Goal: Information Seeking & Learning: Learn about a topic

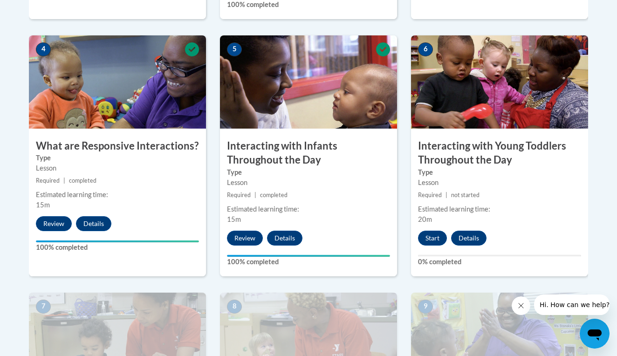
scroll to position [541, 0]
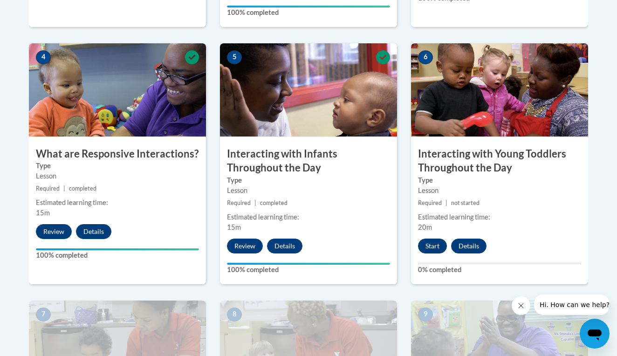
click at [432, 239] on button "Start" at bounding box center [432, 246] width 29 height 15
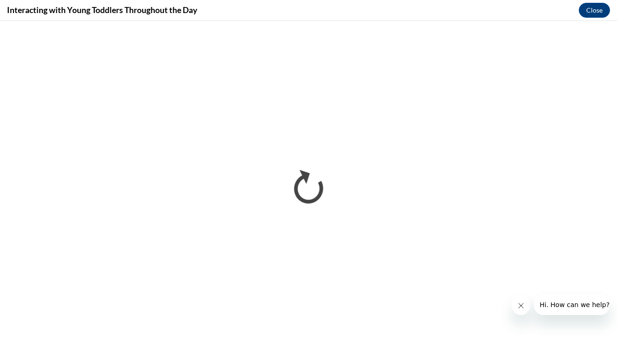
scroll to position [0, 0]
